Goal: Complete application form

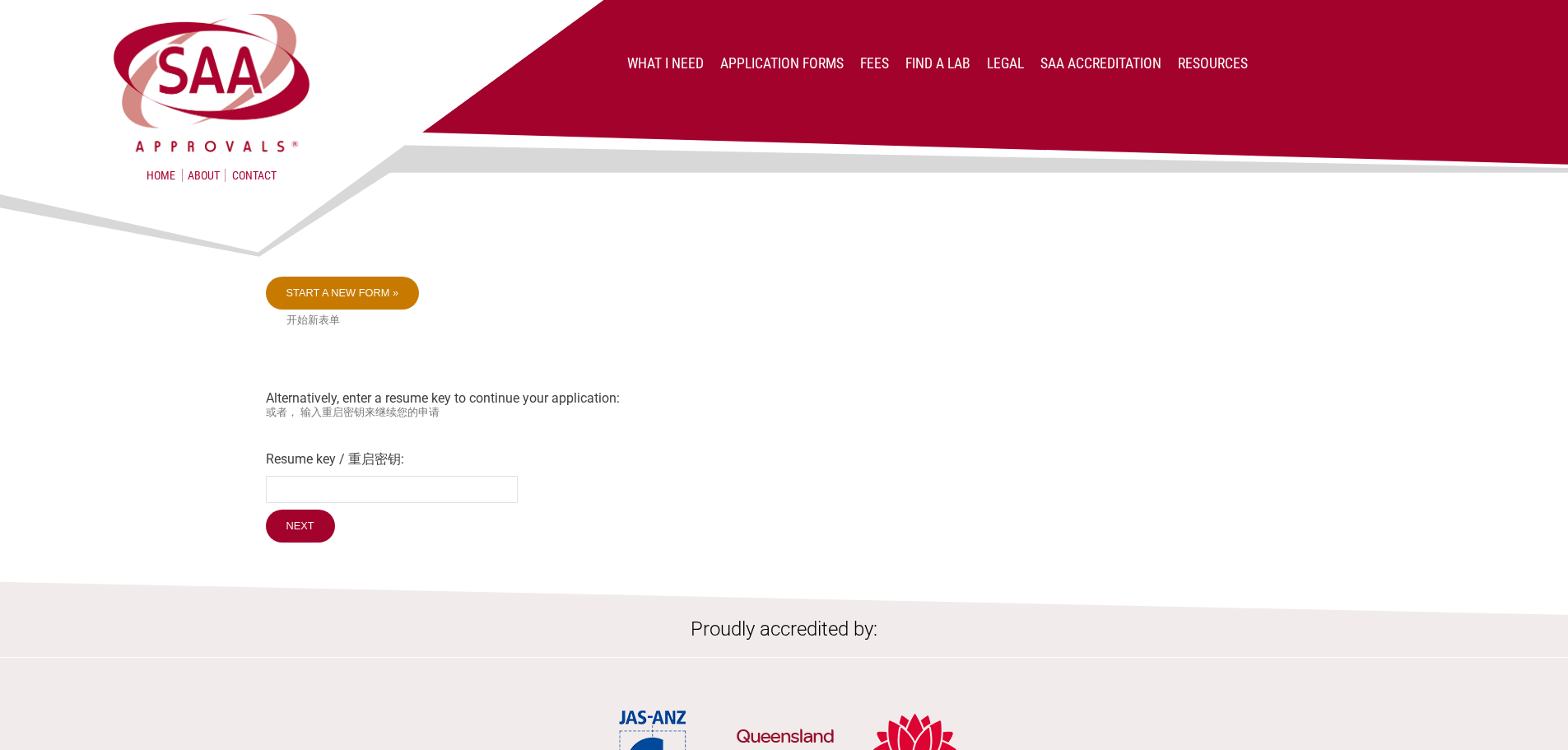
click at [378, 293] on link "Start a new form »" at bounding box center [343, 293] width 154 height 33
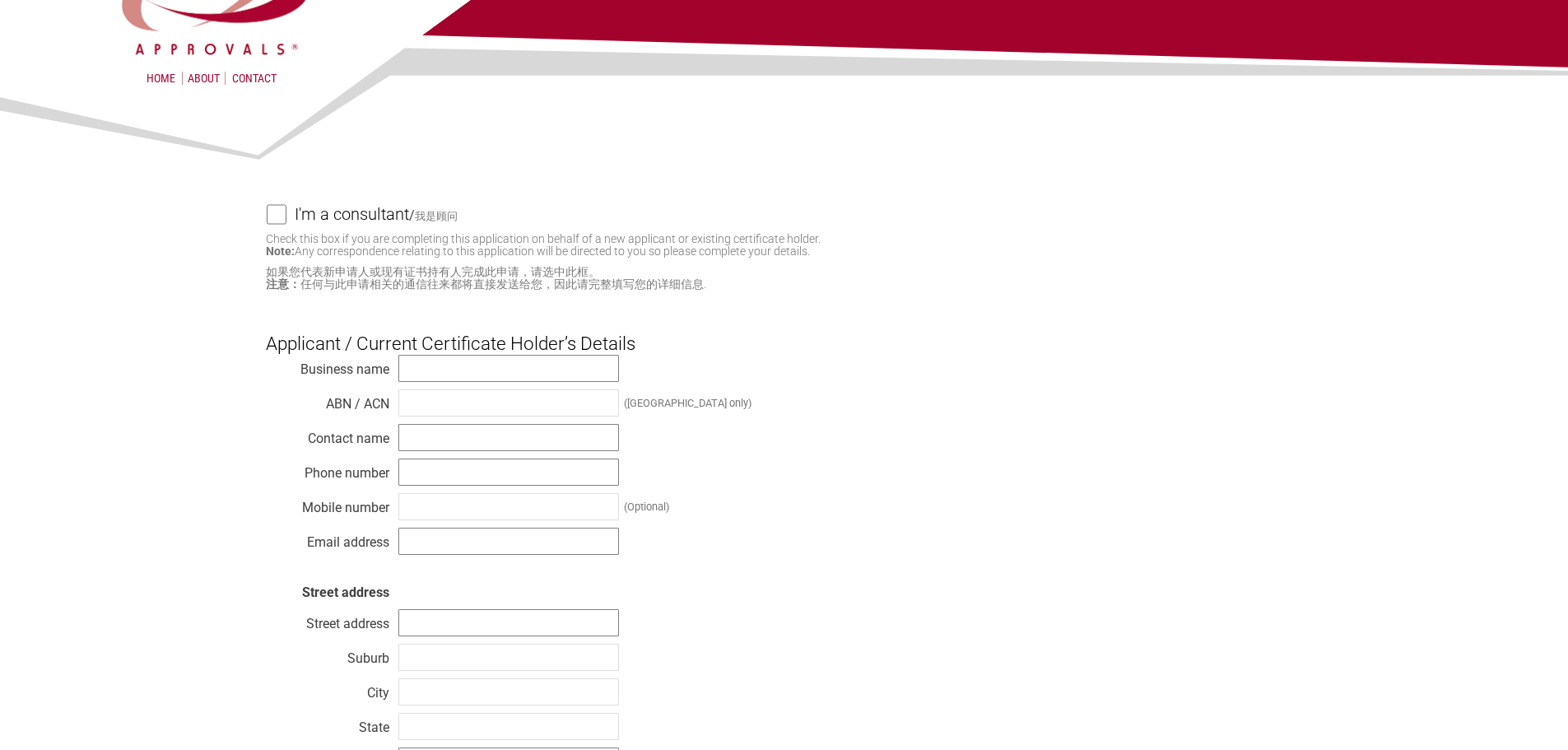
scroll to position [82, 0]
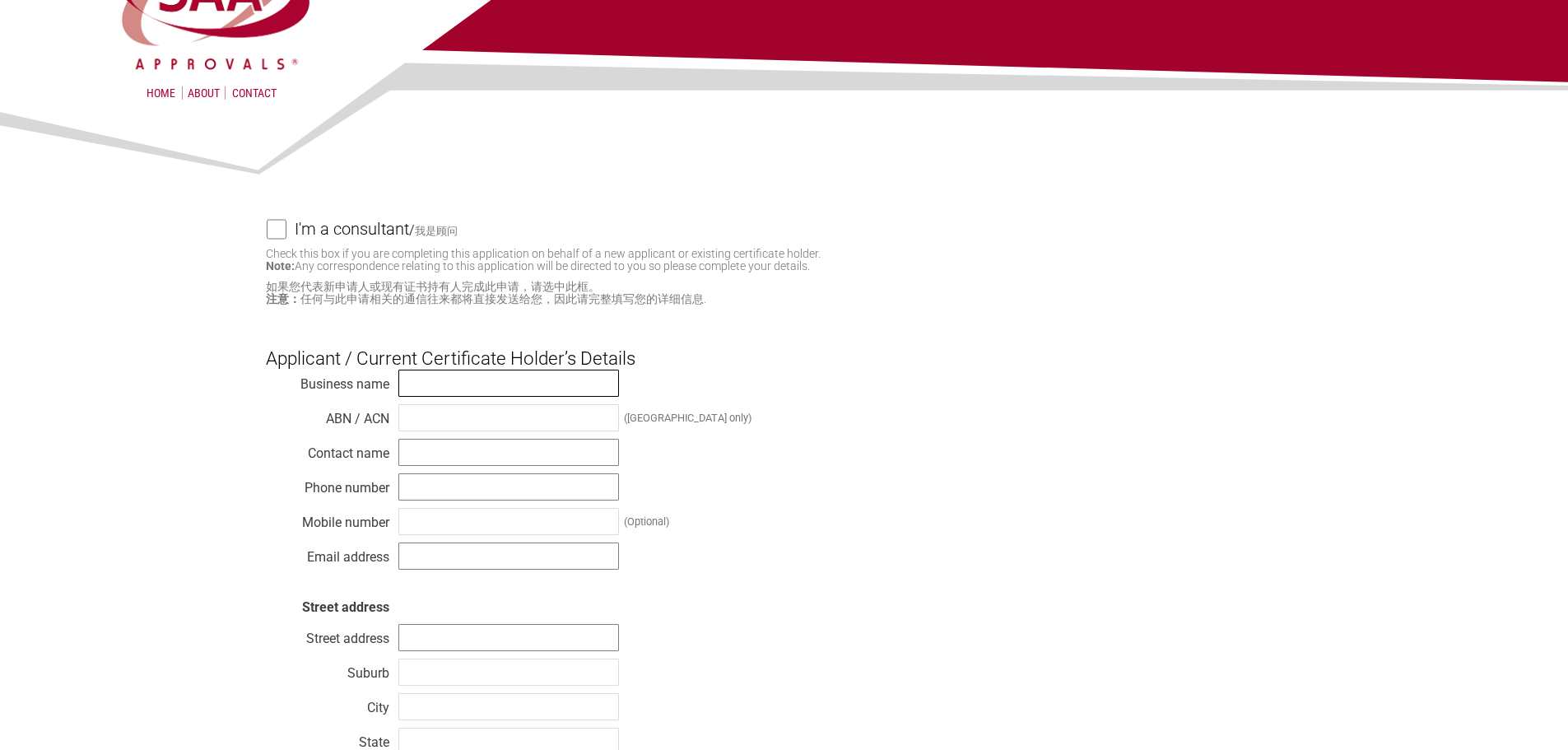
click at [442, 380] on input "text" at bounding box center [508, 383] width 221 height 27
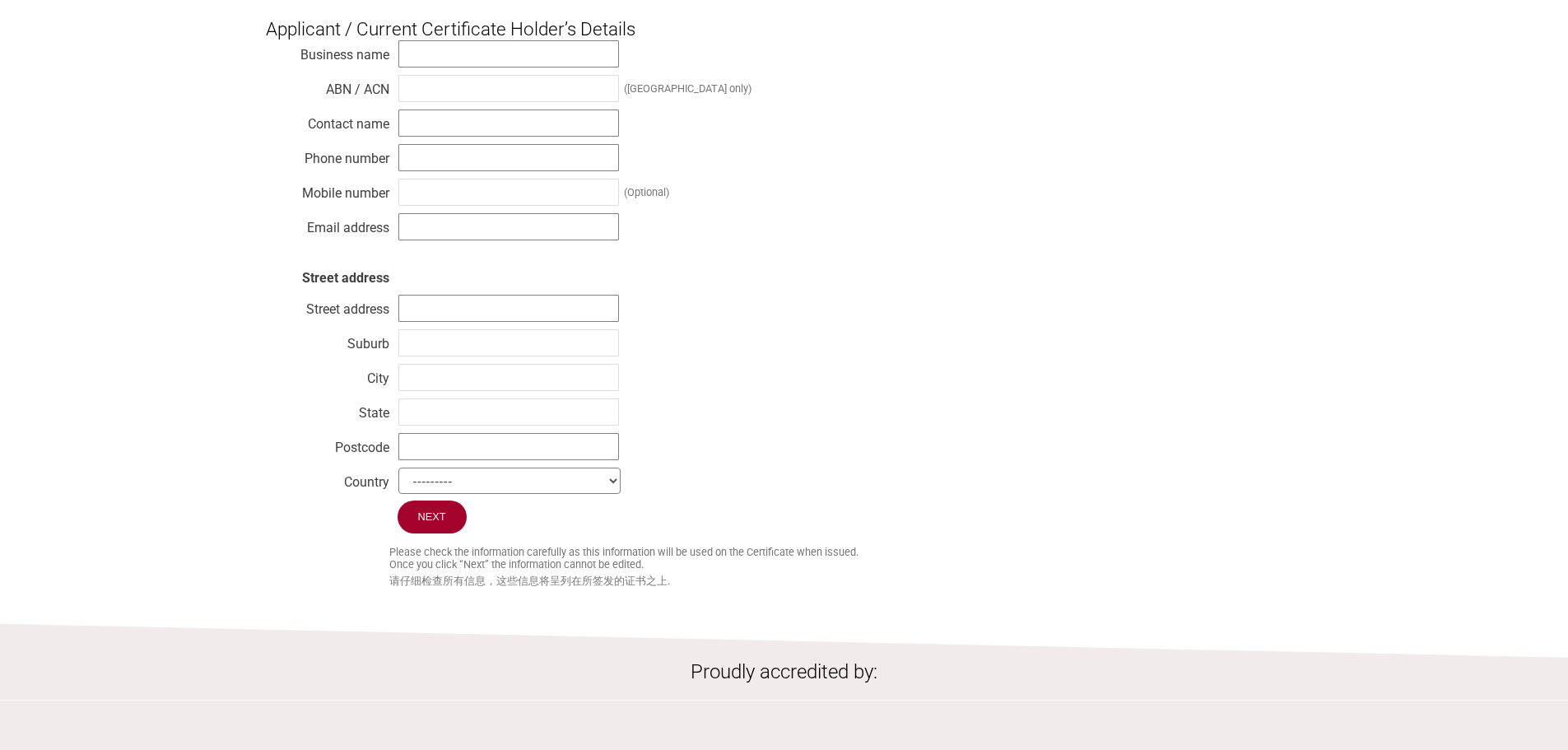
click at [823, 378] on div "Business name ABN / ACN (Australia only) Contact name Phone number Mobile numbe…" at bounding box center [784, 269] width 1037 height 461
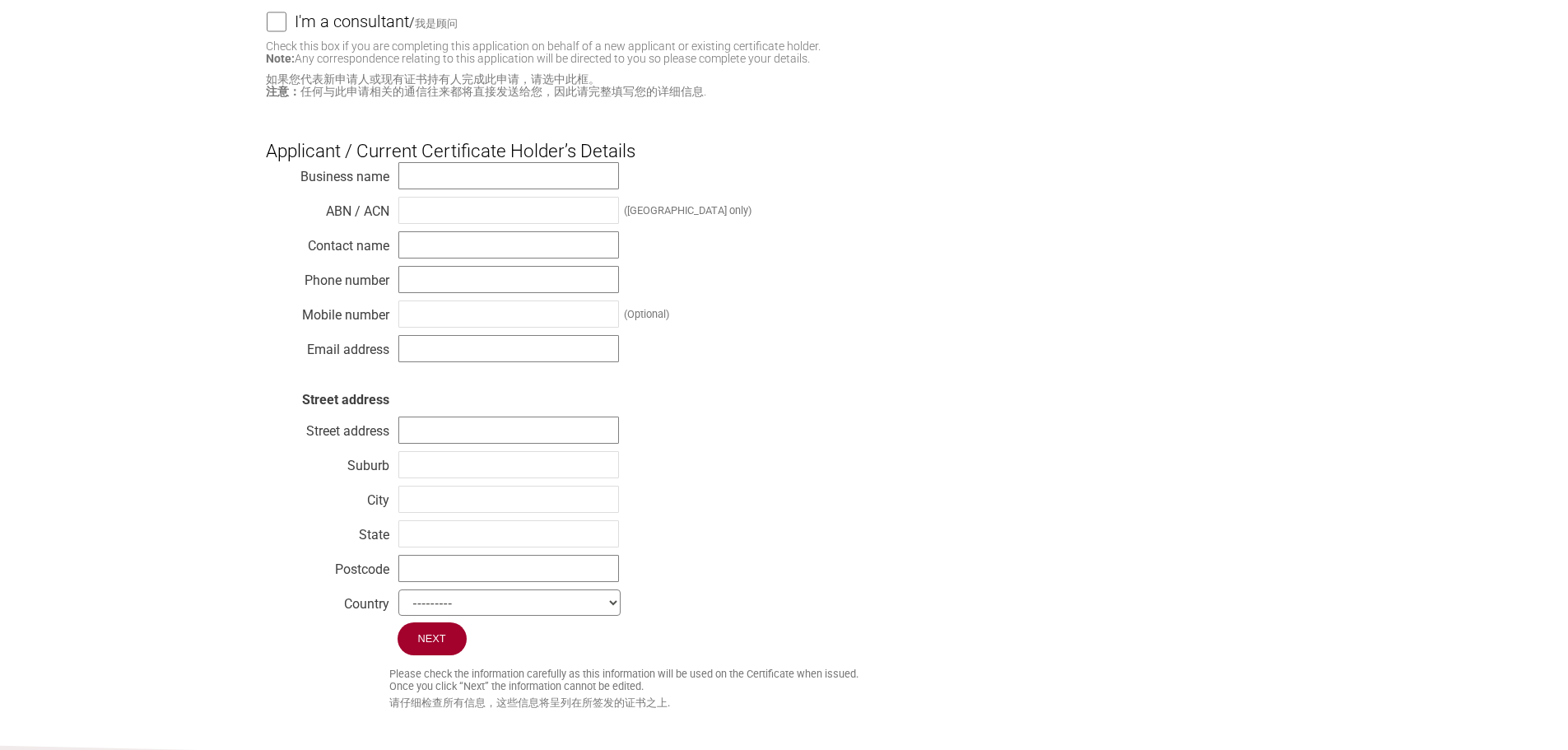
scroll to position [0, 0]
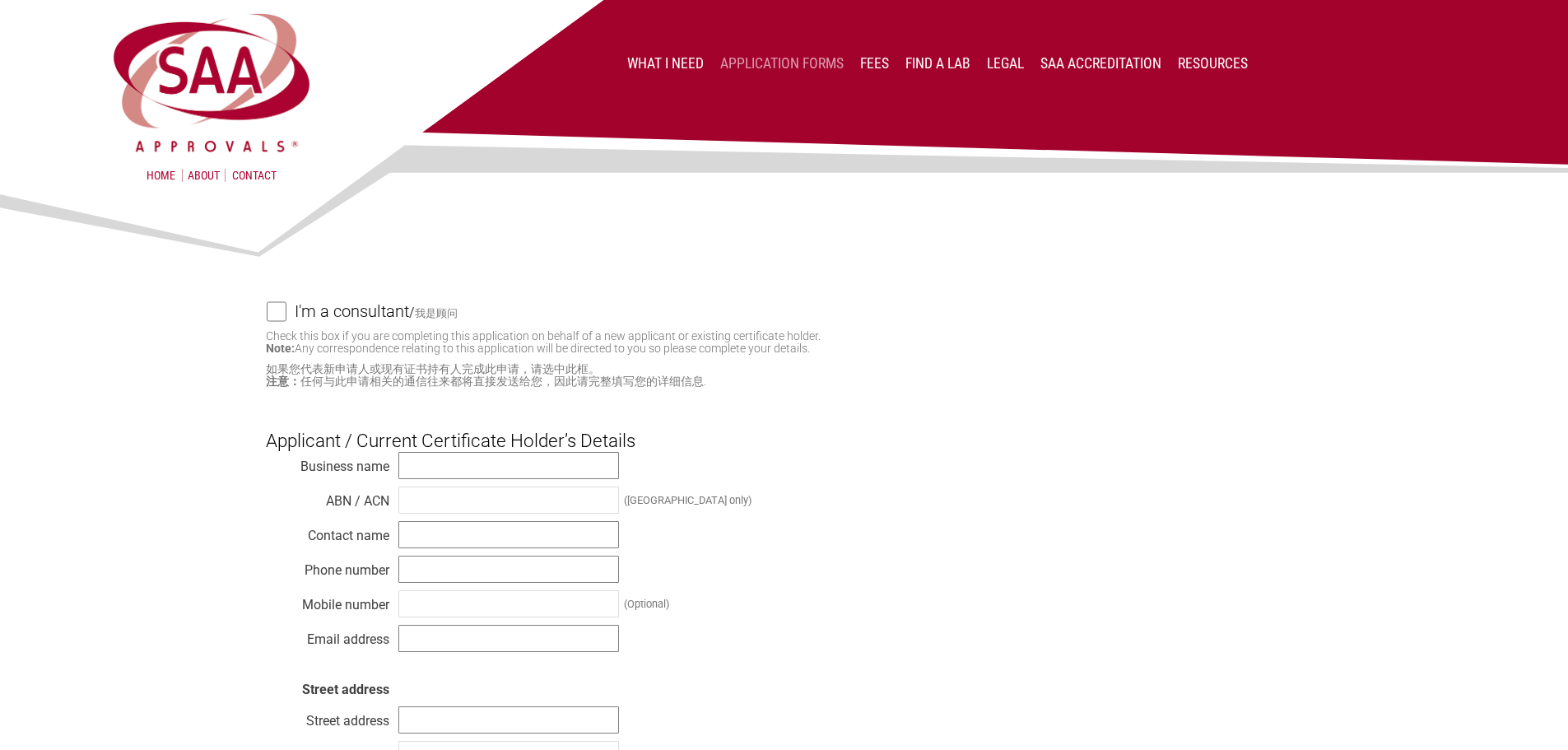
click at [801, 56] on link "Application Forms" at bounding box center [782, 64] width 124 height 16
